Goal: Task Accomplishment & Management: Manage account settings

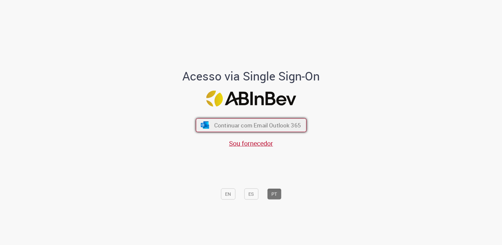
click at [215, 128] on span "Continuar com Email Outlook 365" at bounding box center [257, 125] width 87 height 8
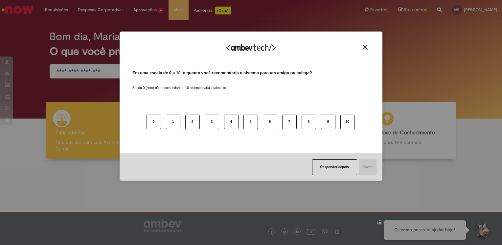
click at [365, 50] on div "Agradecemos seu feedback!" at bounding box center [250, 52] width 247 height 26
click at [364, 49] on img "Close" at bounding box center [364, 47] width 5 height 5
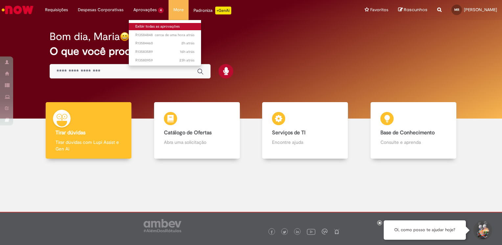
click at [149, 24] on link "Exibir todas as aprovações" at bounding box center [165, 26] width 72 height 7
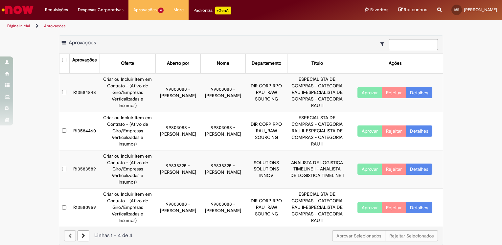
click at [368, 164] on button "Aprovar" at bounding box center [369, 169] width 25 height 11
